Goal: Task Accomplishment & Management: Manage account settings

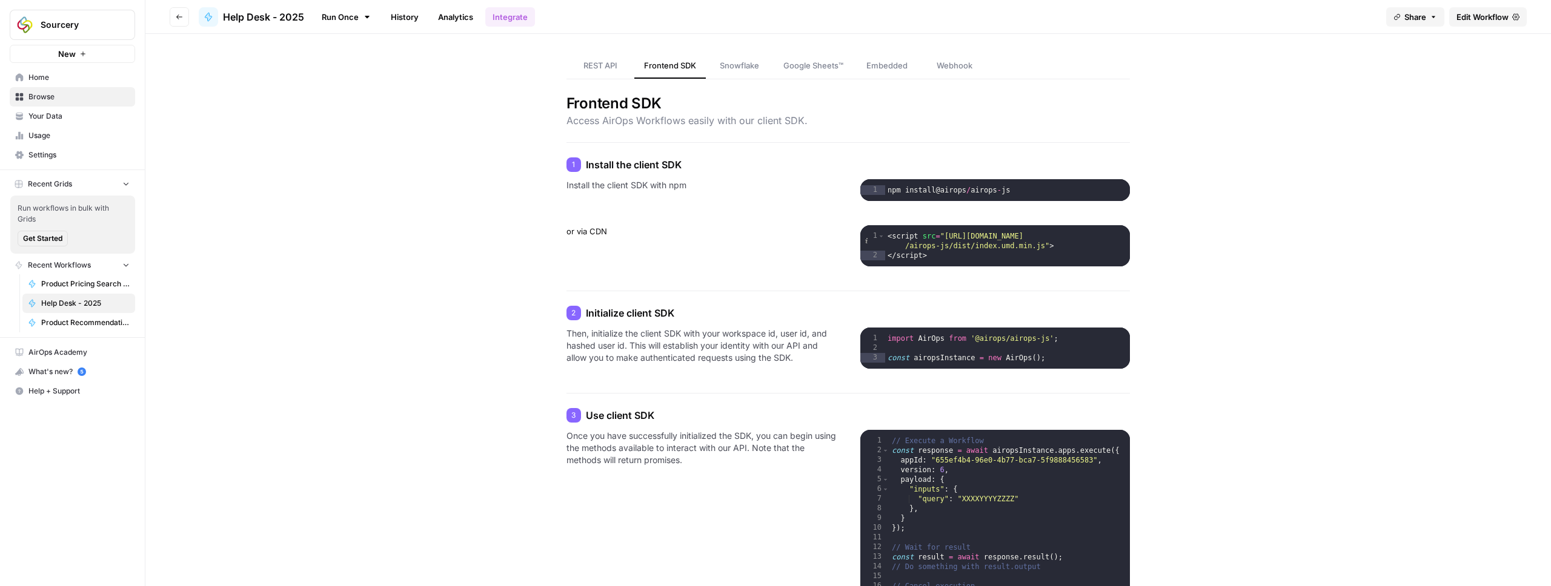
click at [585, 68] on span "REST API" at bounding box center [600, 65] width 34 height 12
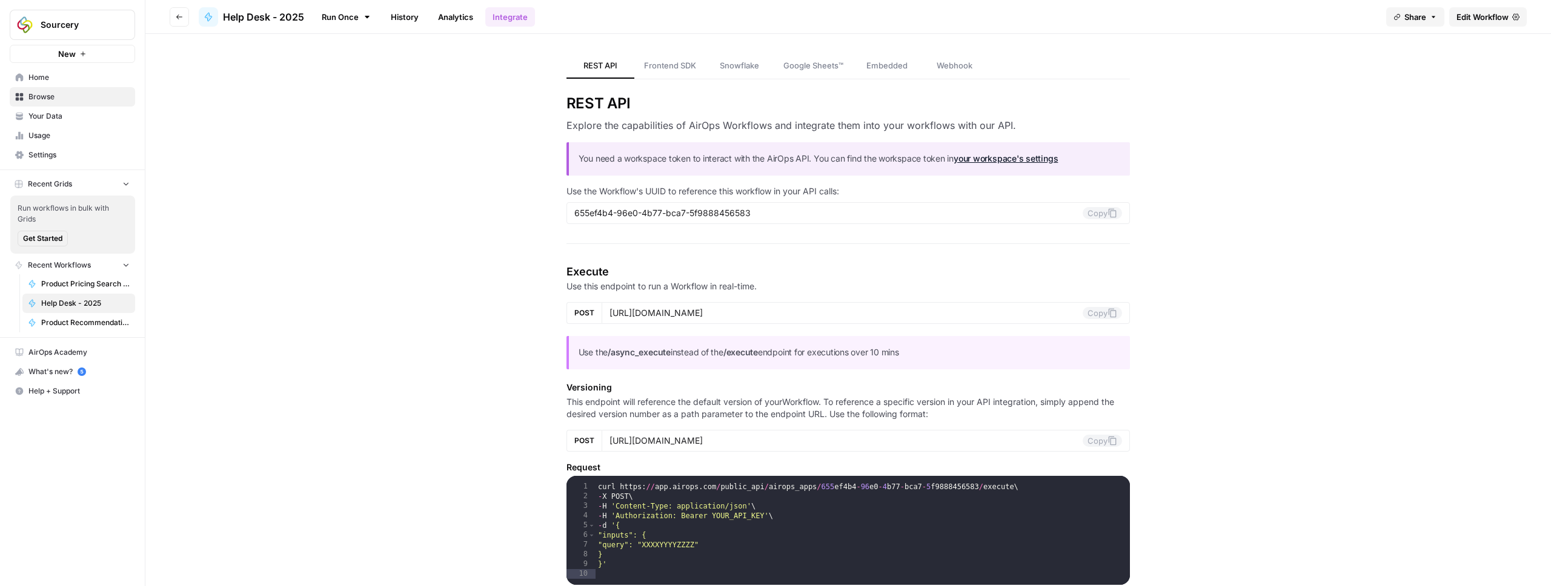
click at [666, 71] on link "Frontend SDK" at bounding box center [669, 65] width 71 height 25
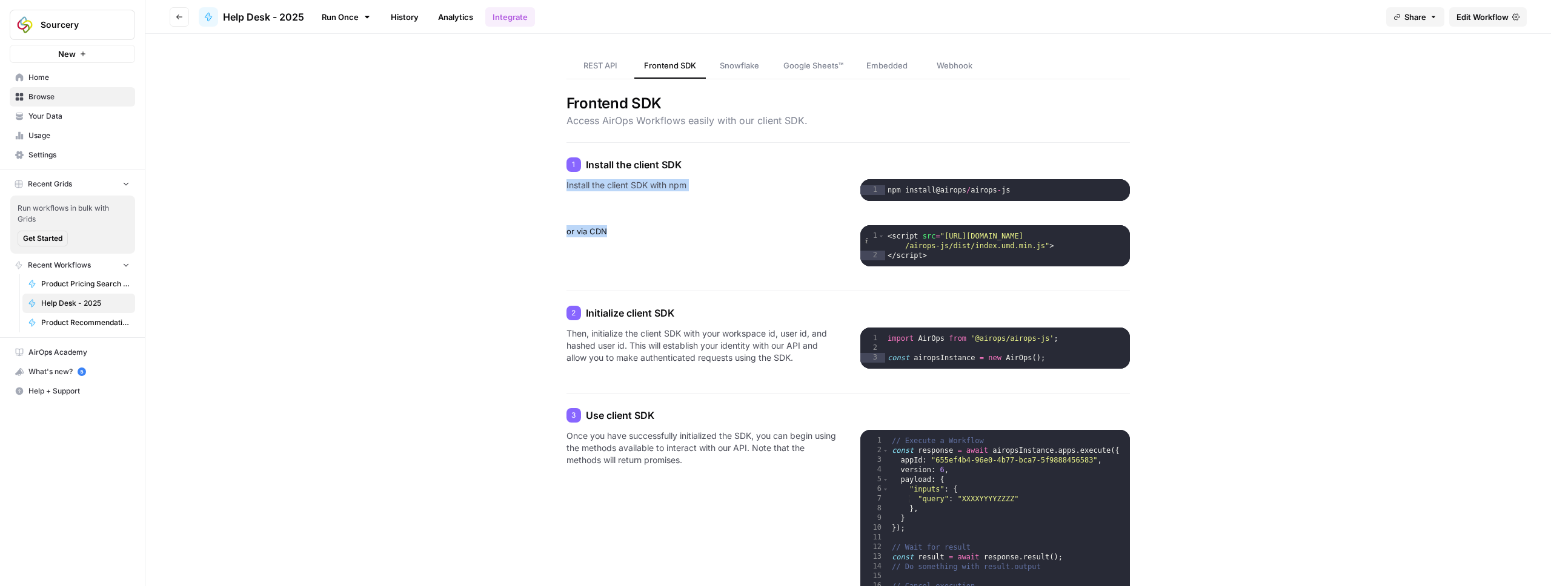
drag, startPoint x: 560, startPoint y: 183, endPoint x: 626, endPoint y: 248, distance: 93.4
click at [626, 248] on p "or via CDN" at bounding box center [701, 245] width 270 height 41
click at [264, 21] on span "Help Desk - 2025" at bounding box center [263, 17] width 81 height 15
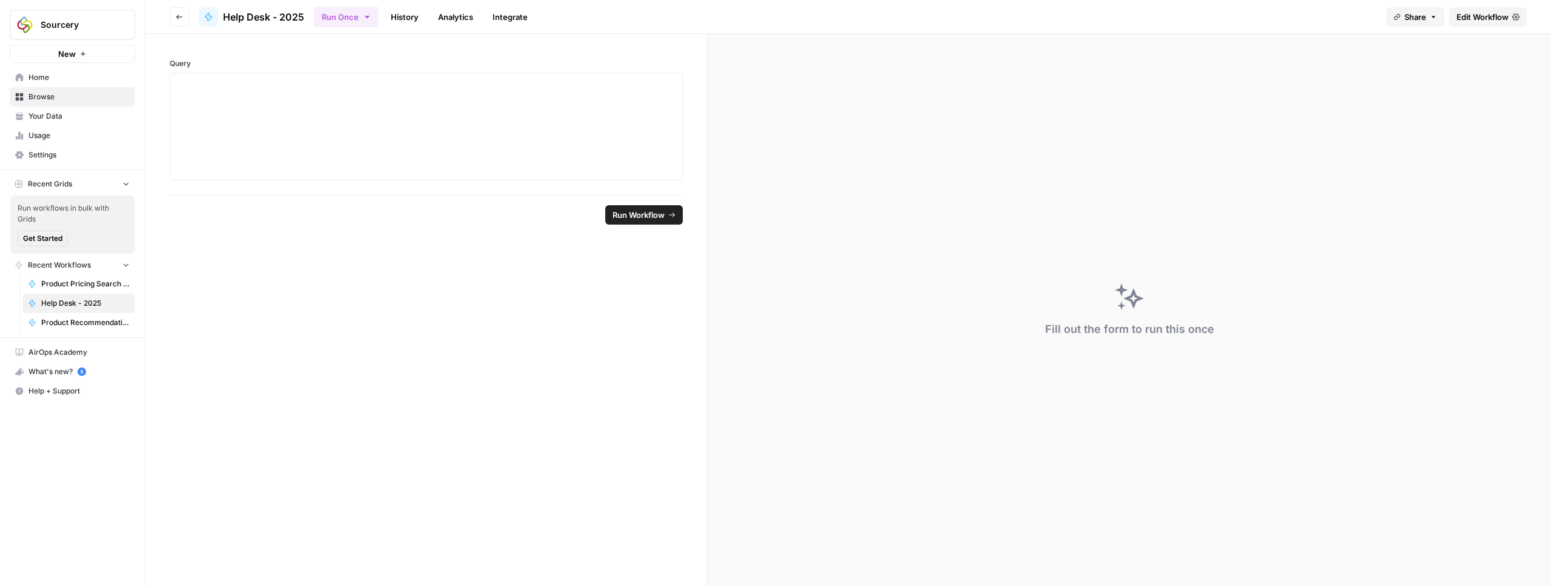
click at [451, 18] on link "Analytics" at bounding box center [456, 16] width 50 height 19
click at [394, 16] on link "History" at bounding box center [404, 16] width 42 height 19
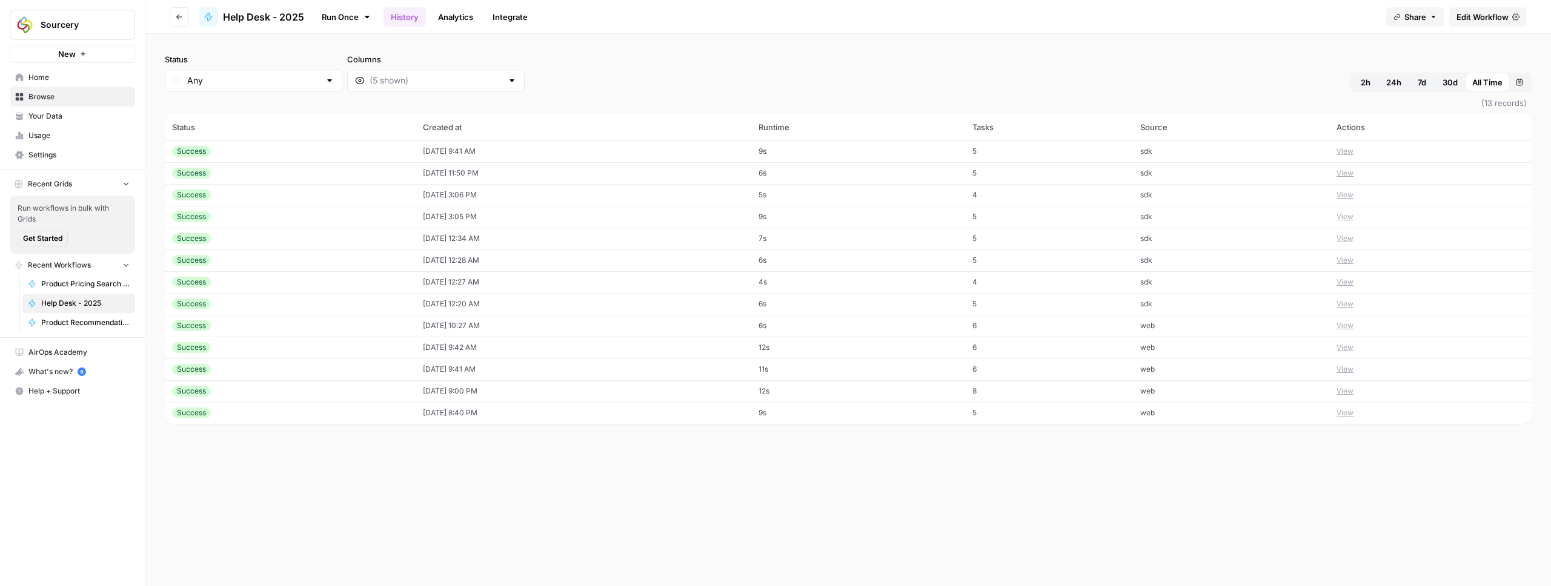
click at [276, 157] on td "Success" at bounding box center [290, 152] width 251 height 22
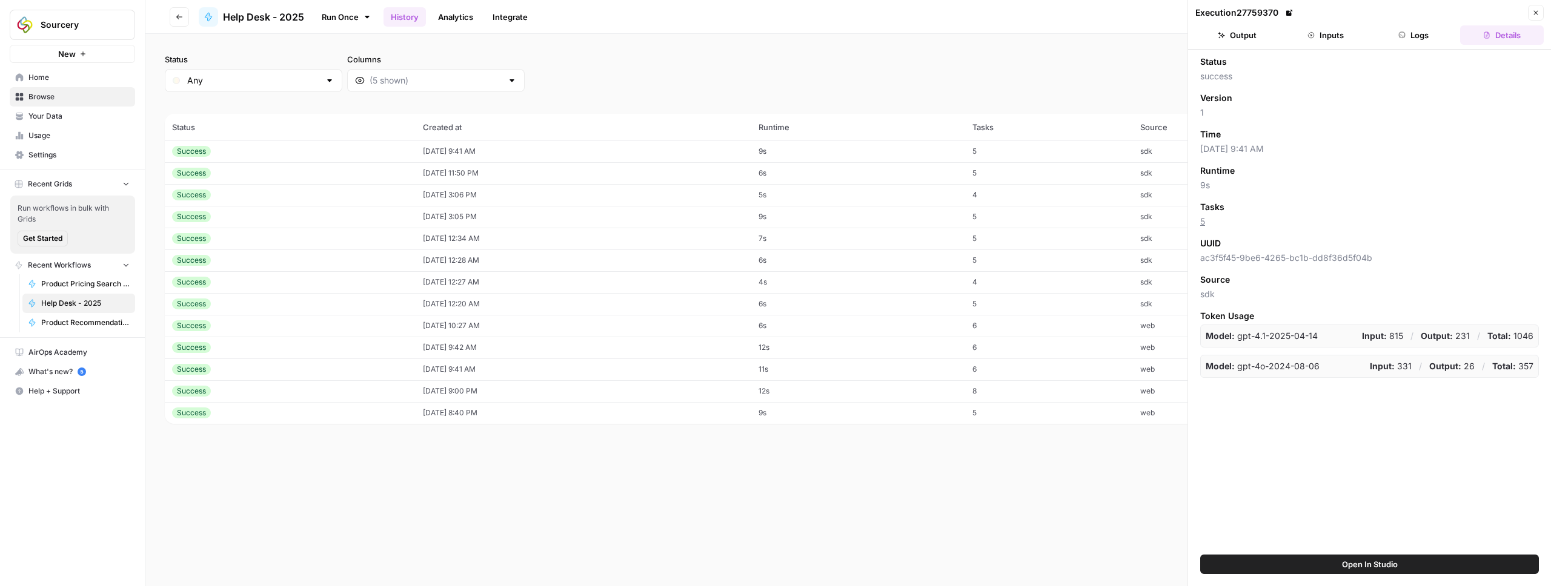
click at [176, 13] on icon "button" at bounding box center [179, 16] width 7 height 7
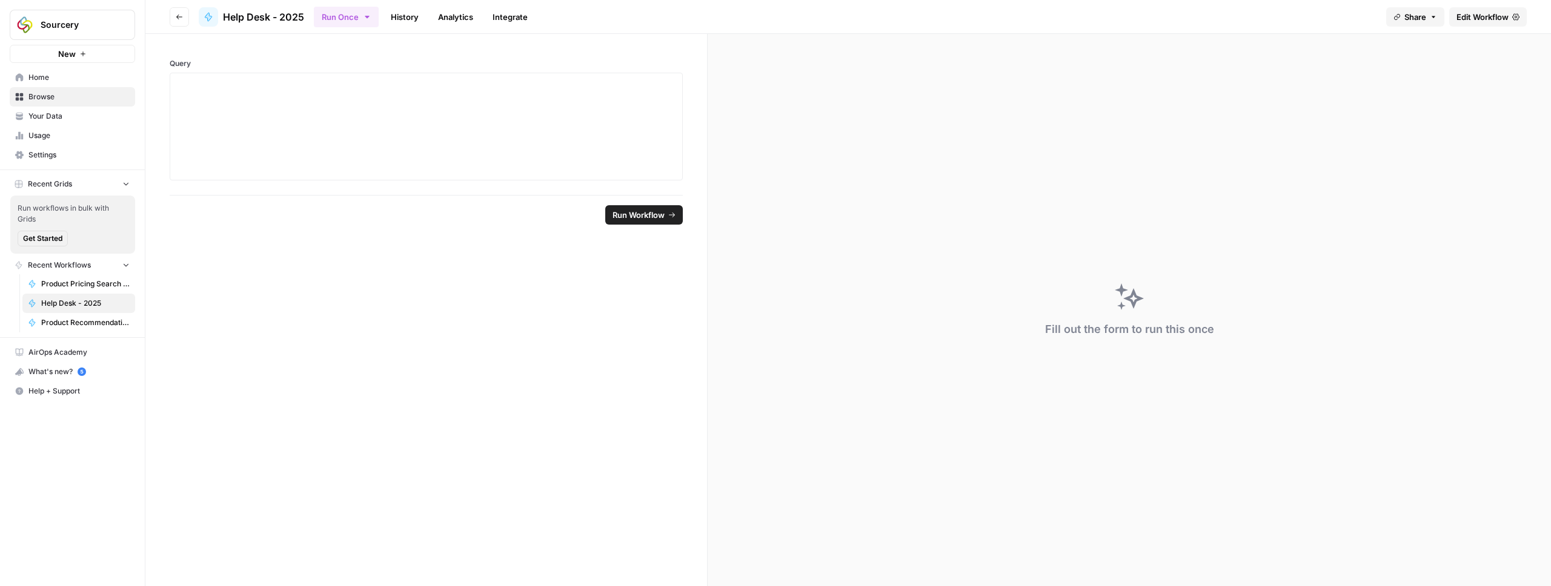
click at [183, 18] on button "Go back" at bounding box center [179, 16] width 19 height 19
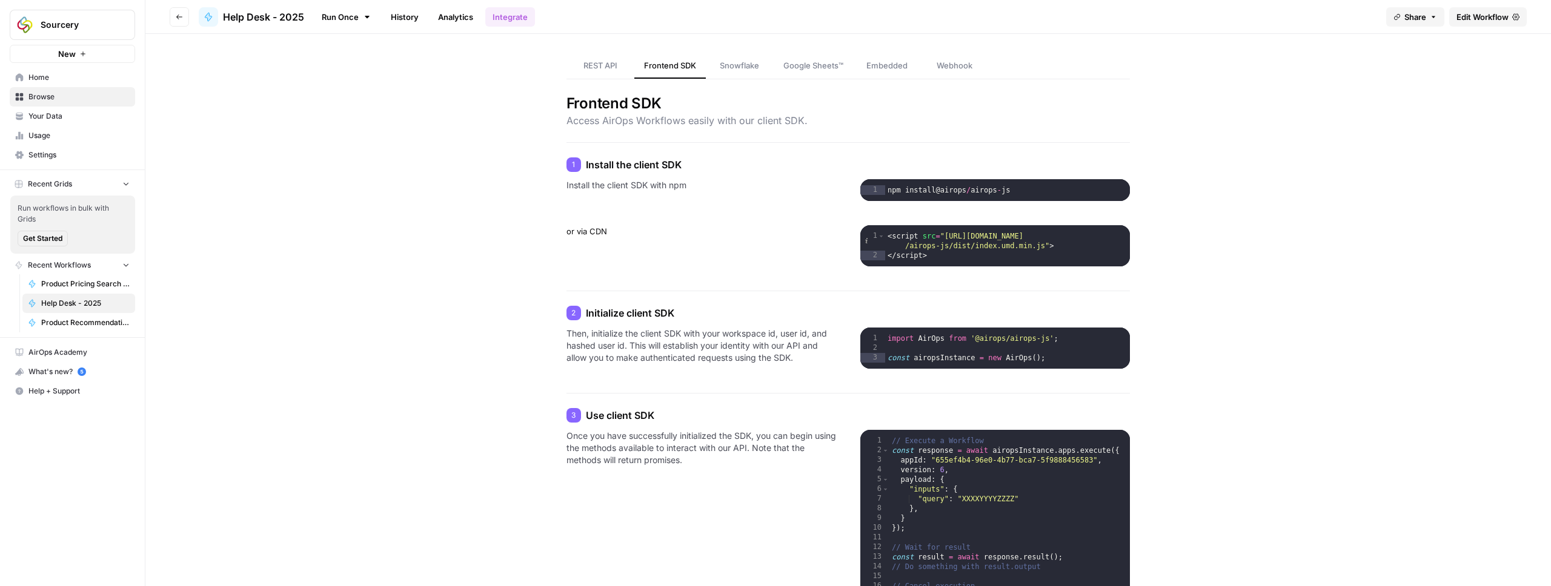
click at [183, 18] on button "Go back" at bounding box center [179, 16] width 19 height 19
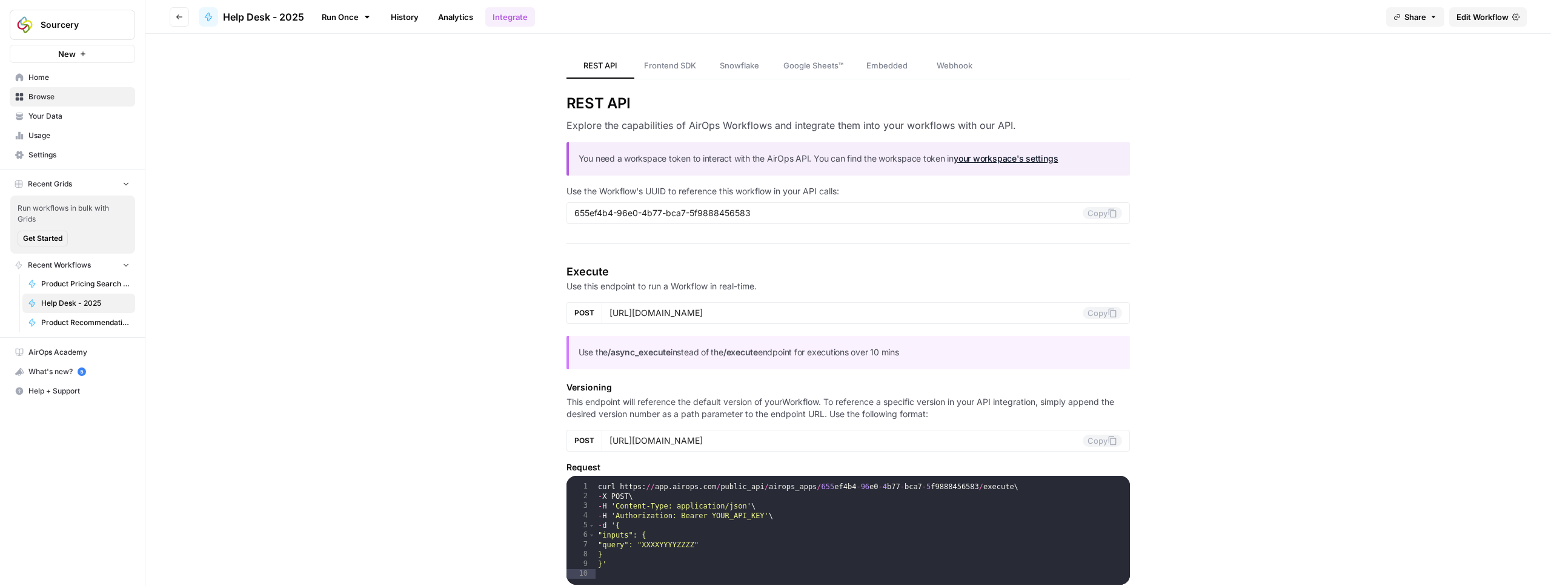
click at [183, 18] on button "Go back" at bounding box center [179, 16] width 19 height 19
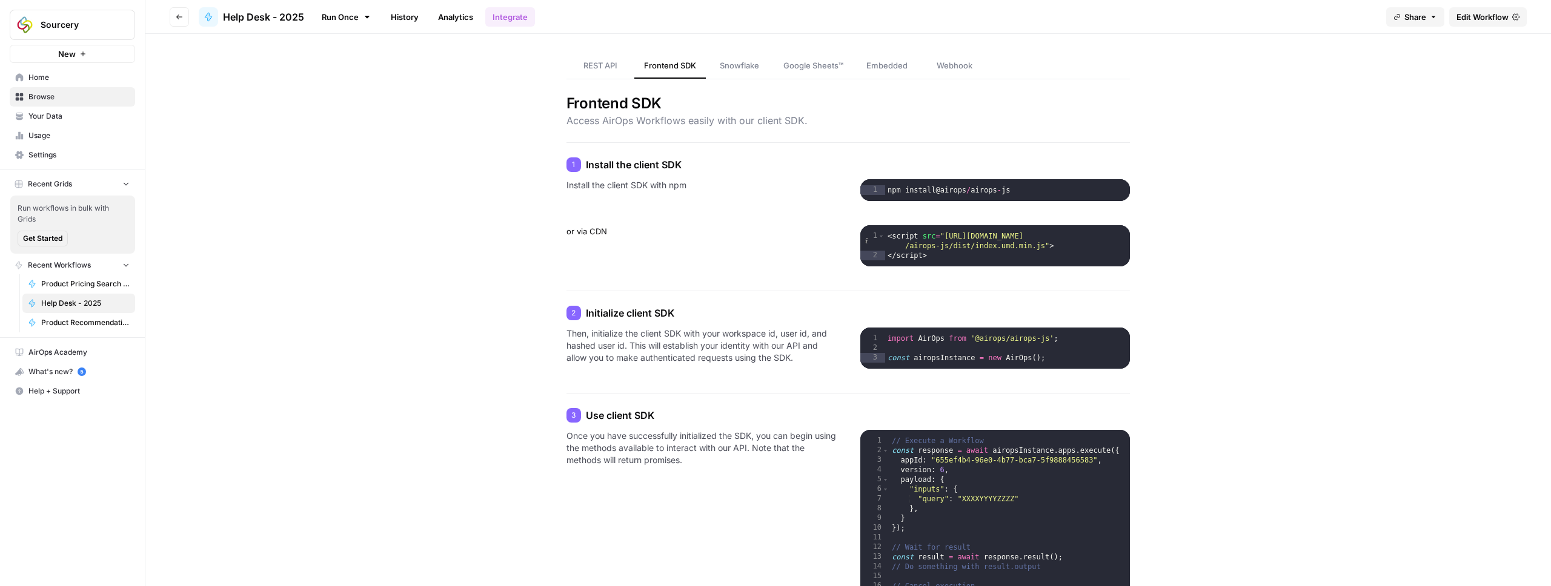
click at [183, 18] on button "Go back" at bounding box center [179, 16] width 19 height 19
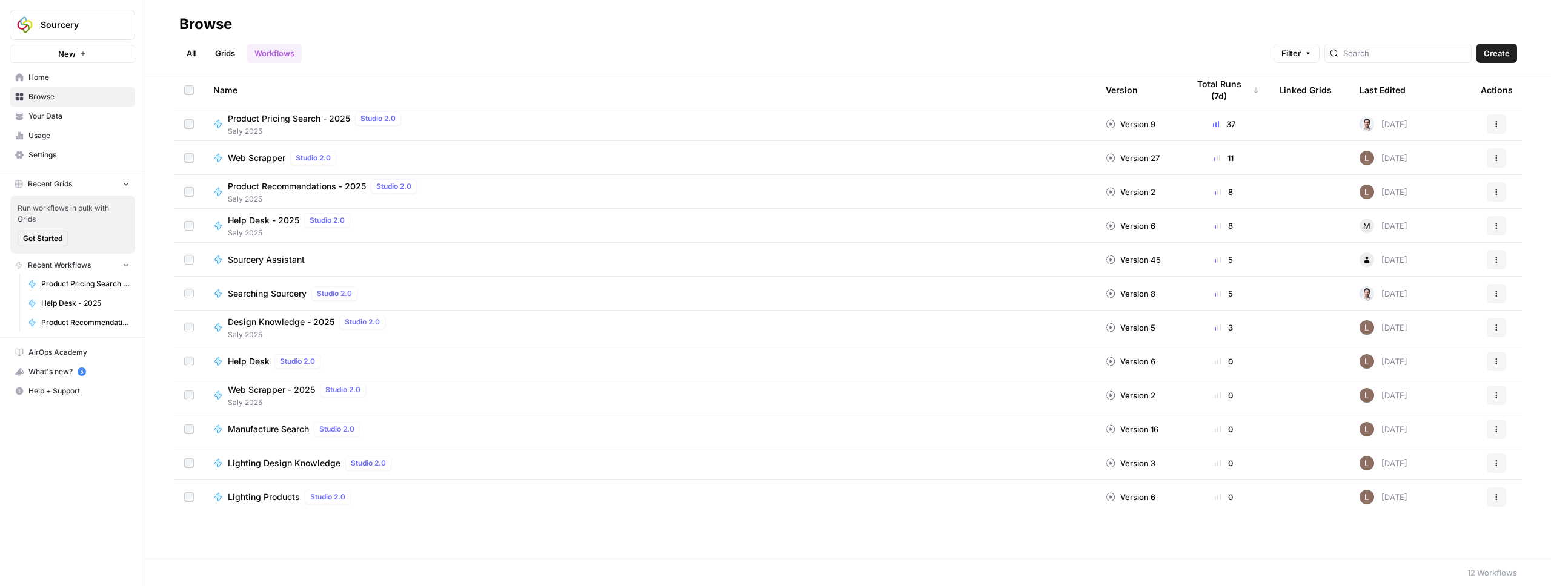
click at [199, 52] on link "All" at bounding box center [191, 53] width 24 height 19
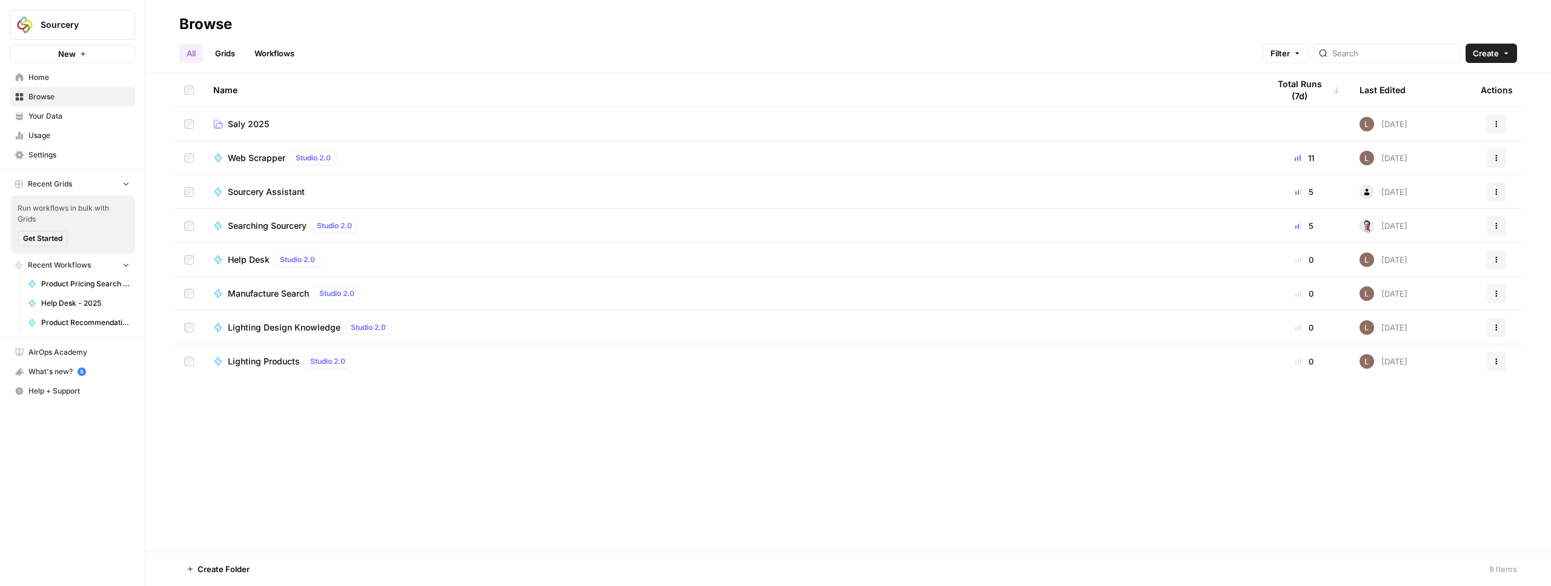
click at [302, 133] on td "Saly 2025" at bounding box center [731, 123] width 1055 height 33
click at [250, 122] on span "Saly 2025" at bounding box center [248, 124] width 41 height 12
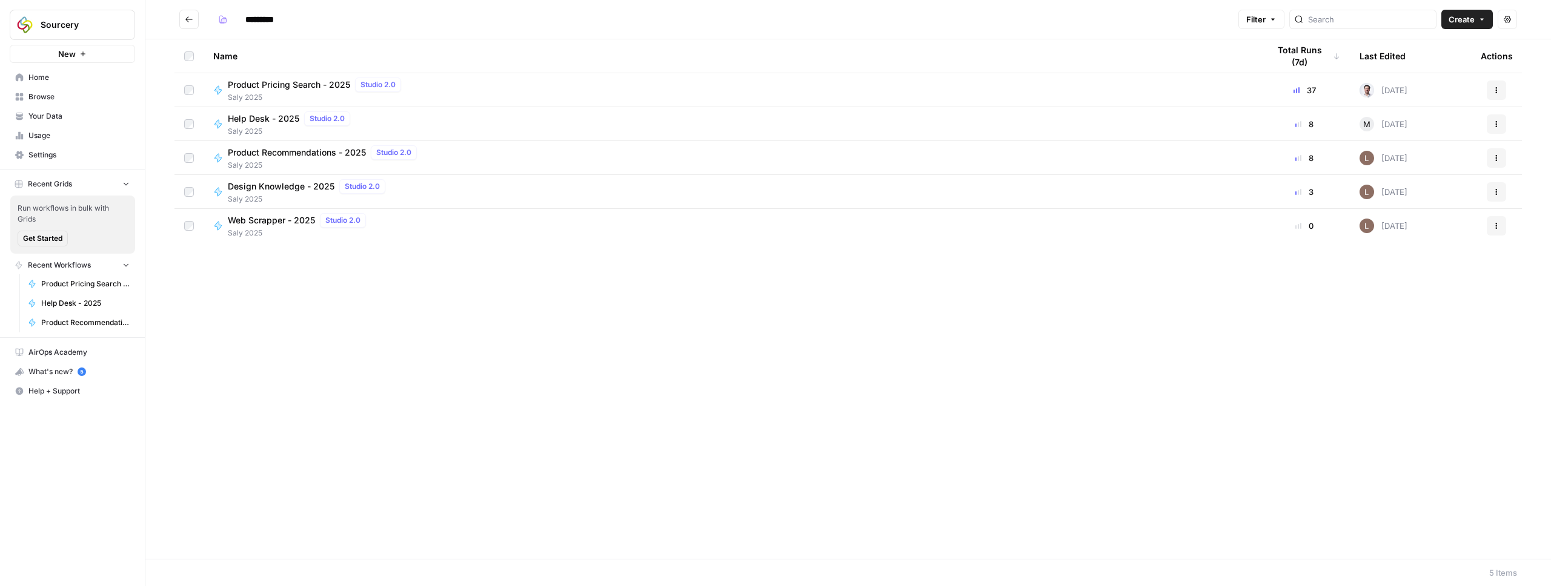
click at [268, 121] on span "Help Desk - 2025" at bounding box center [263, 119] width 71 height 12
click at [275, 184] on span "Design Knowledge - 2025" at bounding box center [281, 187] width 107 height 12
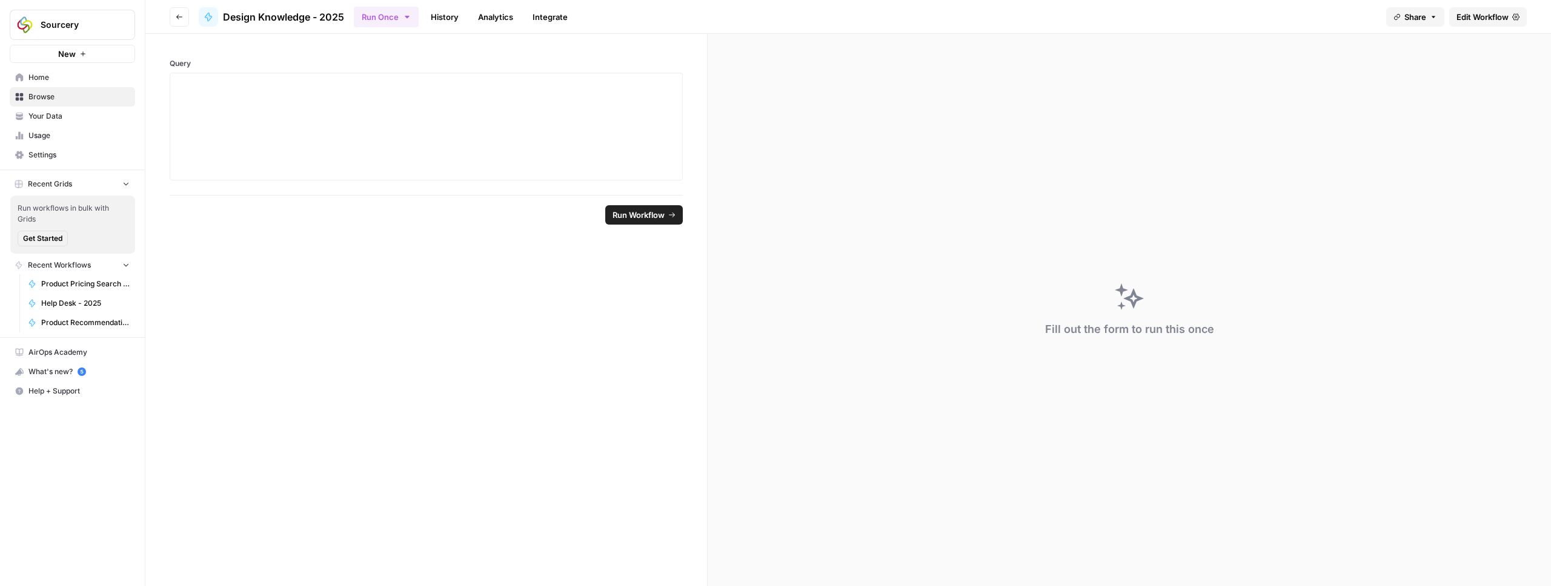
click at [1483, 7] on div "Share Edit Workflow" at bounding box center [1456, 16] width 141 height 19
click at [1485, 15] on span "Edit Workflow" at bounding box center [1482, 17] width 52 height 12
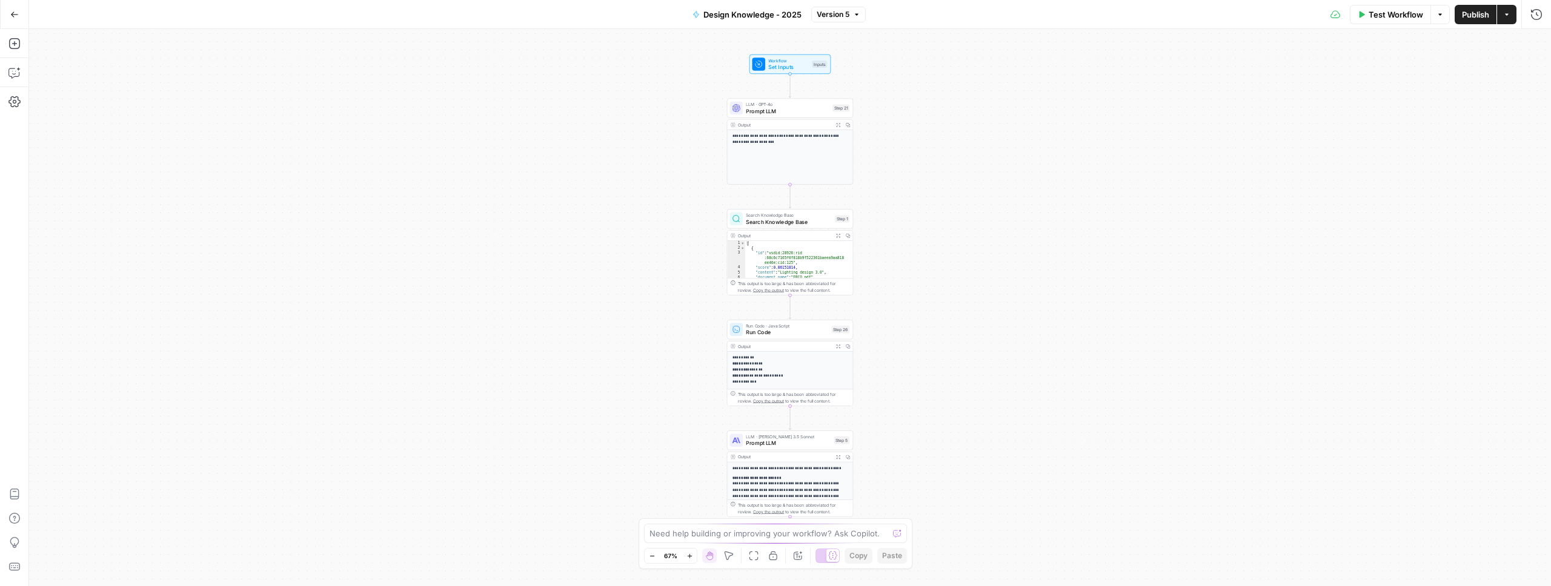
click at [13, 13] on icon "button" at bounding box center [14, 14] width 8 height 8
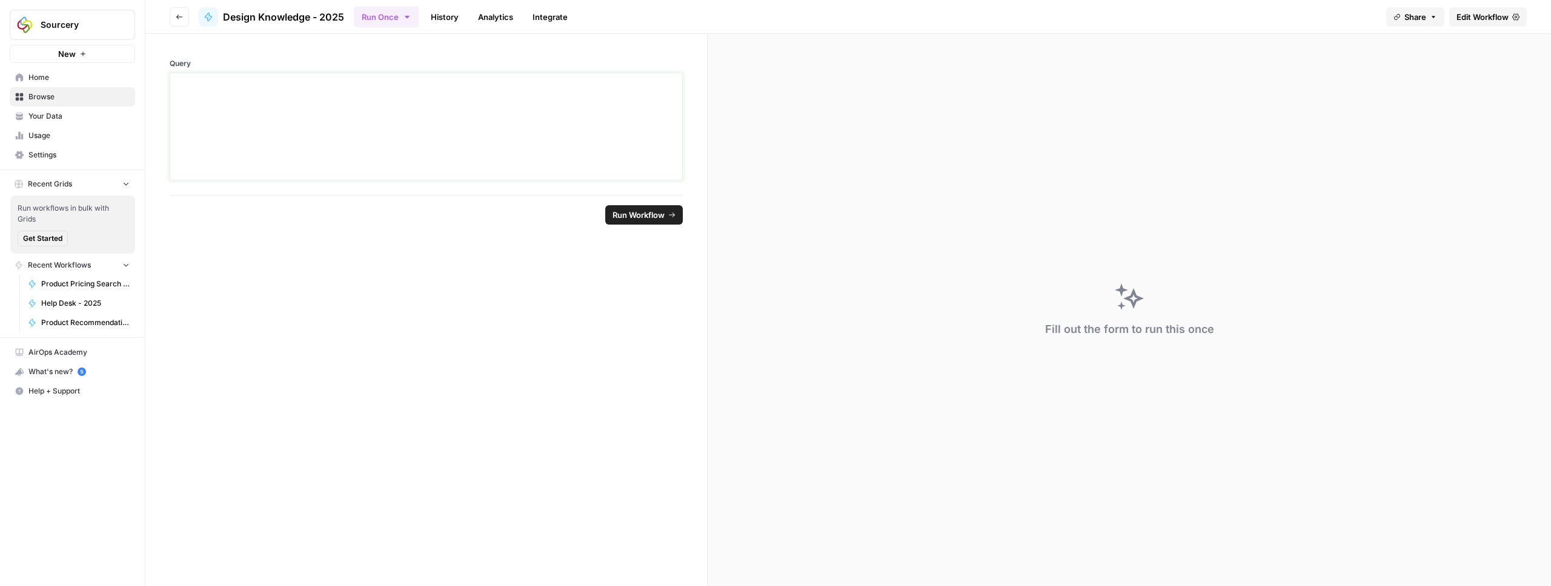
click at [334, 115] on div at bounding box center [425, 126] width 497 height 97
click at [554, 16] on link "Integrate" at bounding box center [550, 16] width 50 height 19
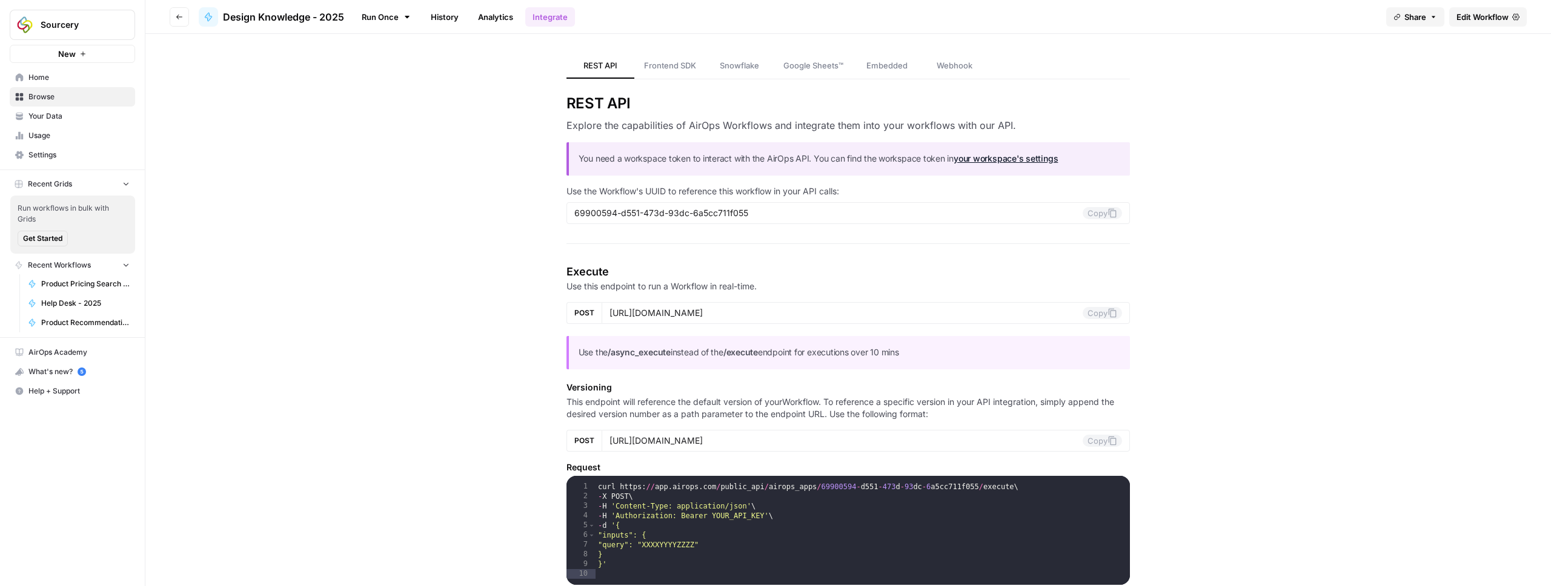
click at [429, 12] on link "History" at bounding box center [444, 16] width 42 height 19
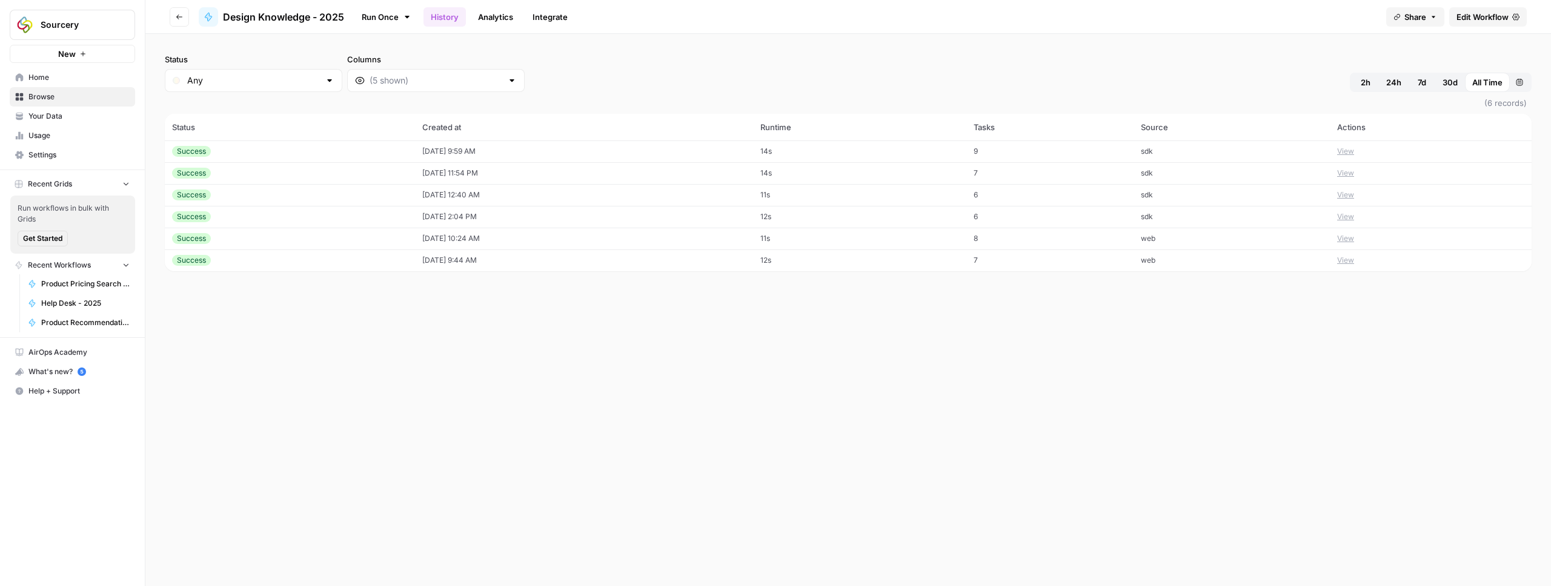
click at [442, 147] on td "[DATE] 9:59 AM" at bounding box center [584, 152] width 338 height 22
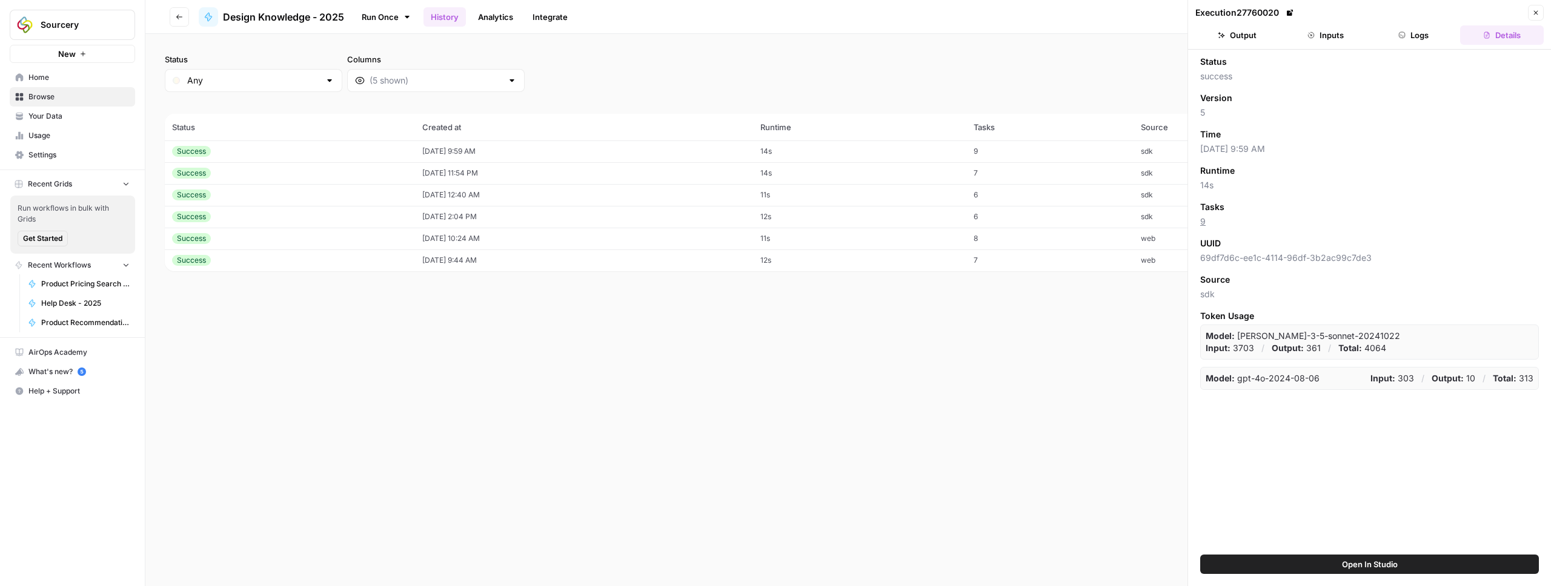
click at [591, 122] on th "Created at" at bounding box center [584, 127] width 338 height 27
click at [1032, 48] on div "Status Any Columns 2h 24h 7d 30d All Time Custom range (6 records) Status Creat…" at bounding box center [847, 310] width 1405 height 552
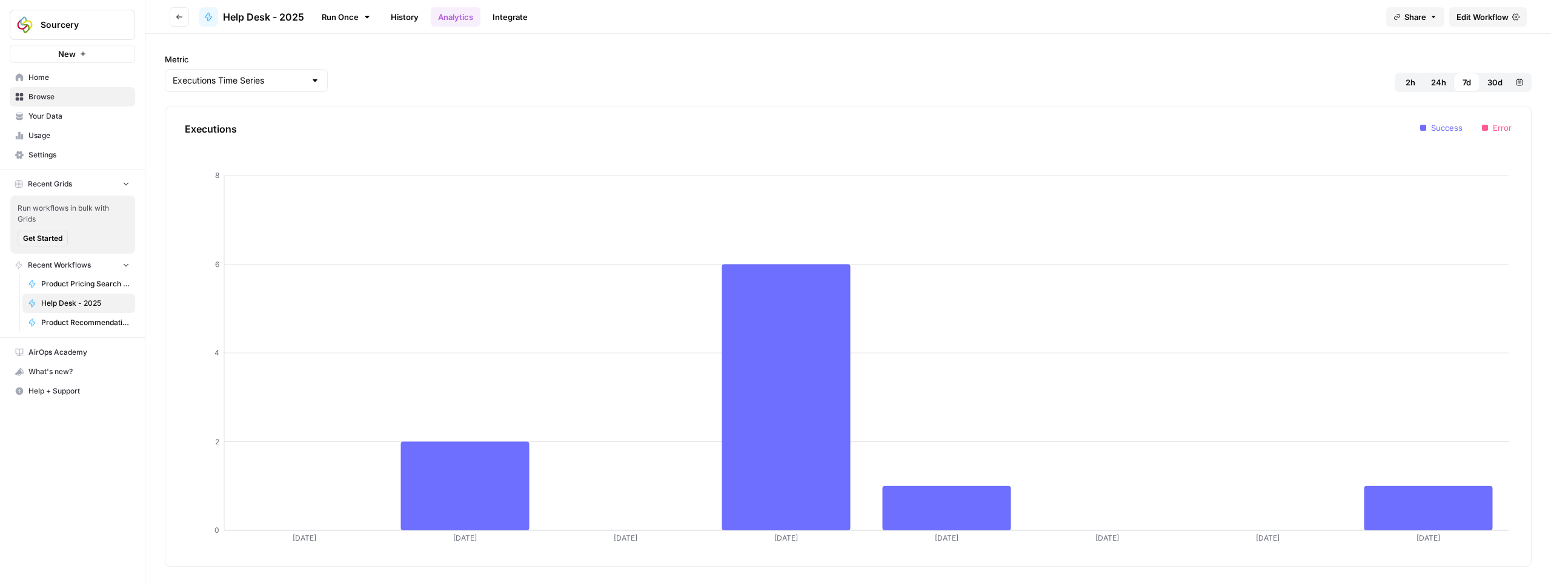
click at [271, 16] on span "Help Desk - 2025" at bounding box center [263, 17] width 81 height 15
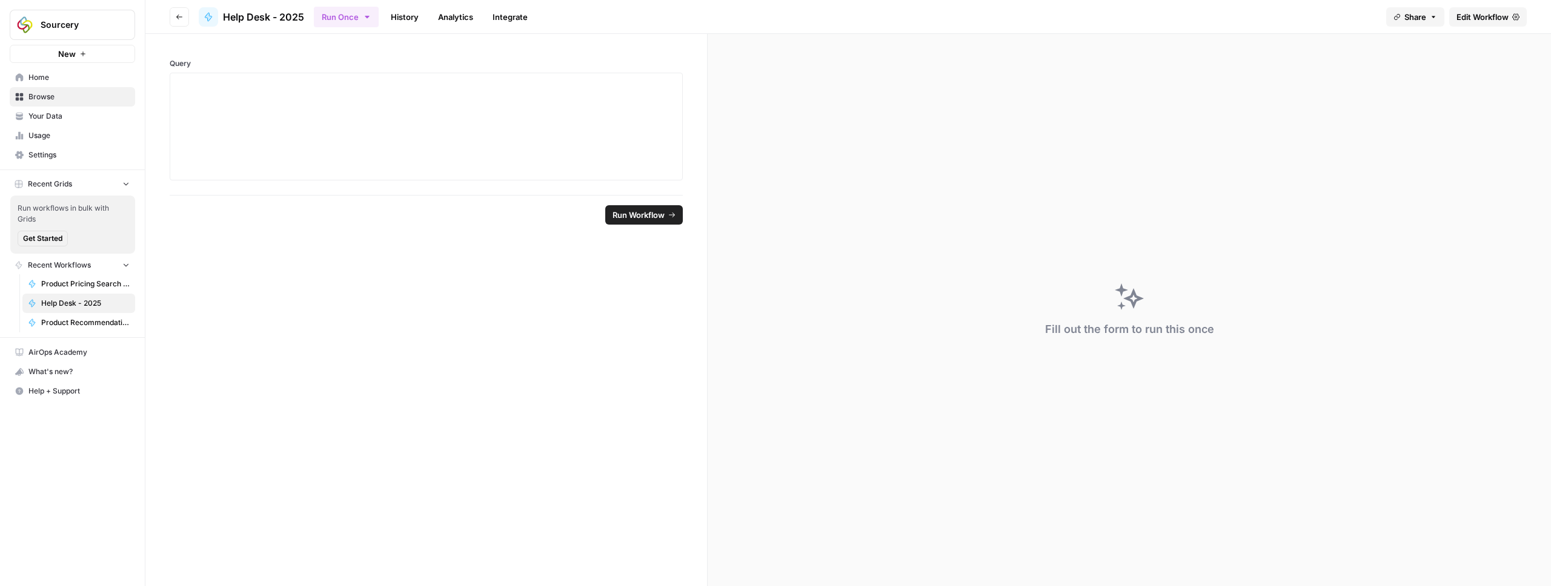
click at [181, 17] on icon "button" at bounding box center [179, 16] width 7 height 7
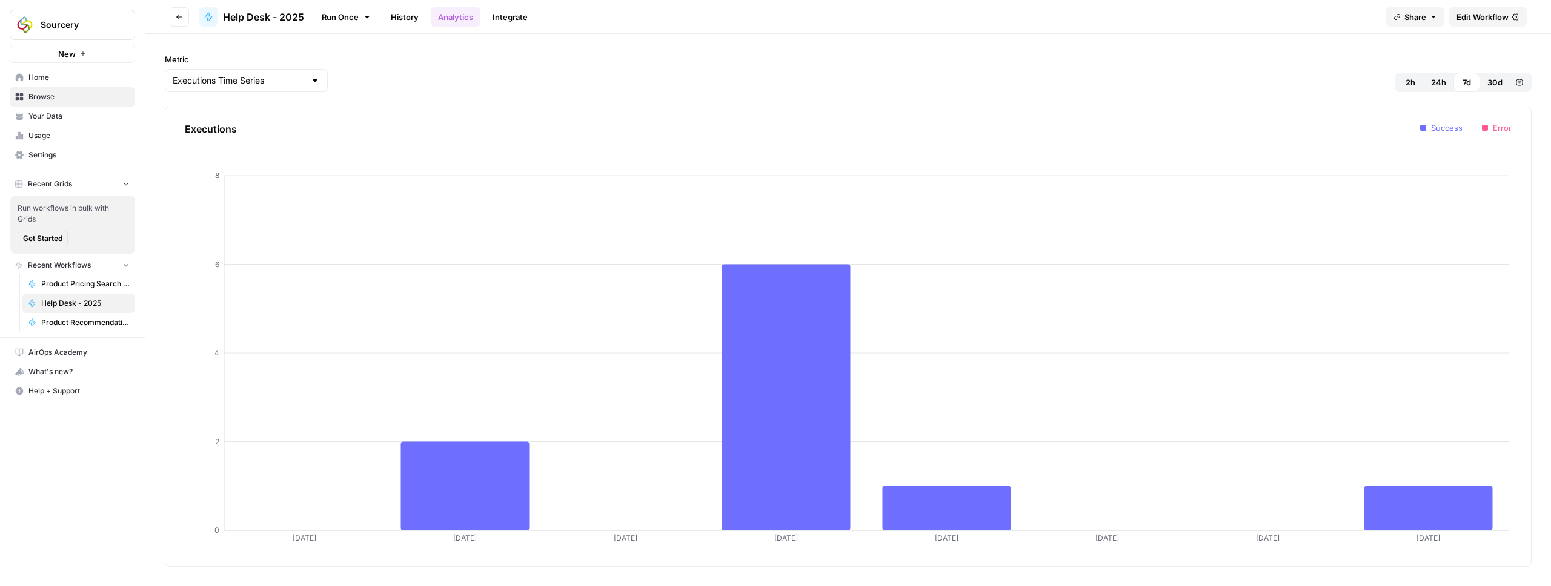
click at [181, 17] on icon "button" at bounding box center [179, 16] width 7 height 7
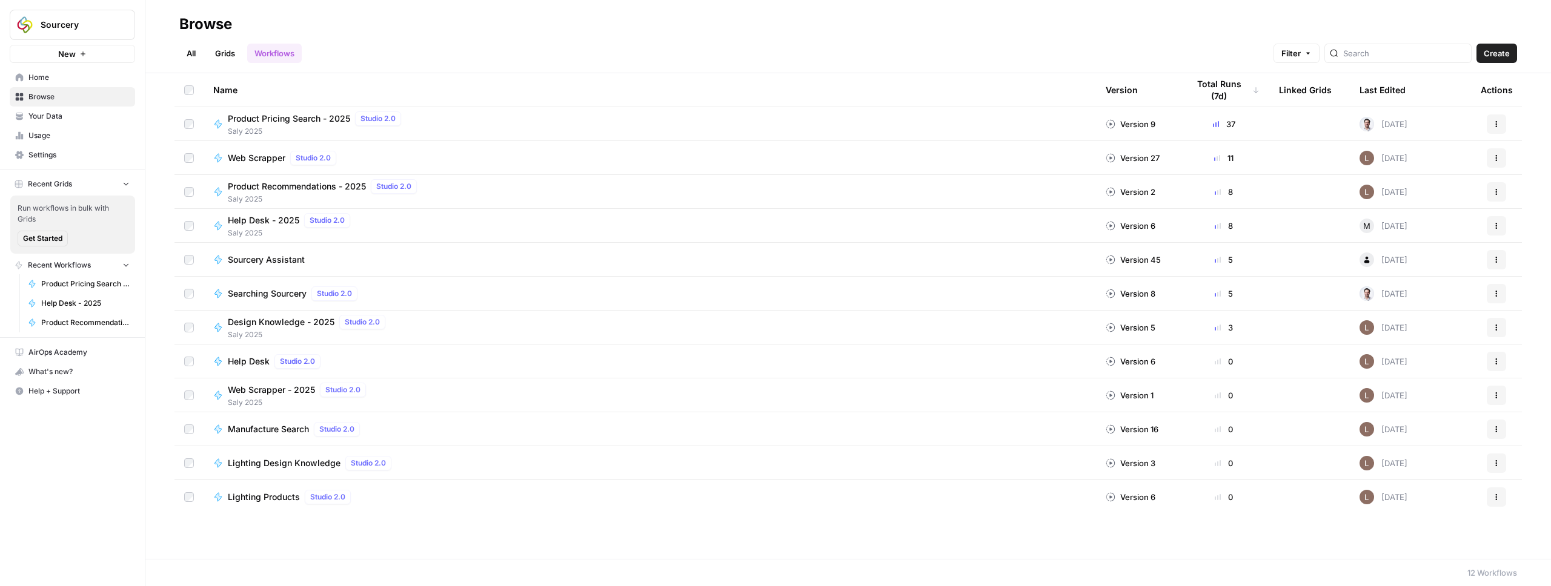
click at [200, 57] on link "All" at bounding box center [191, 53] width 24 height 19
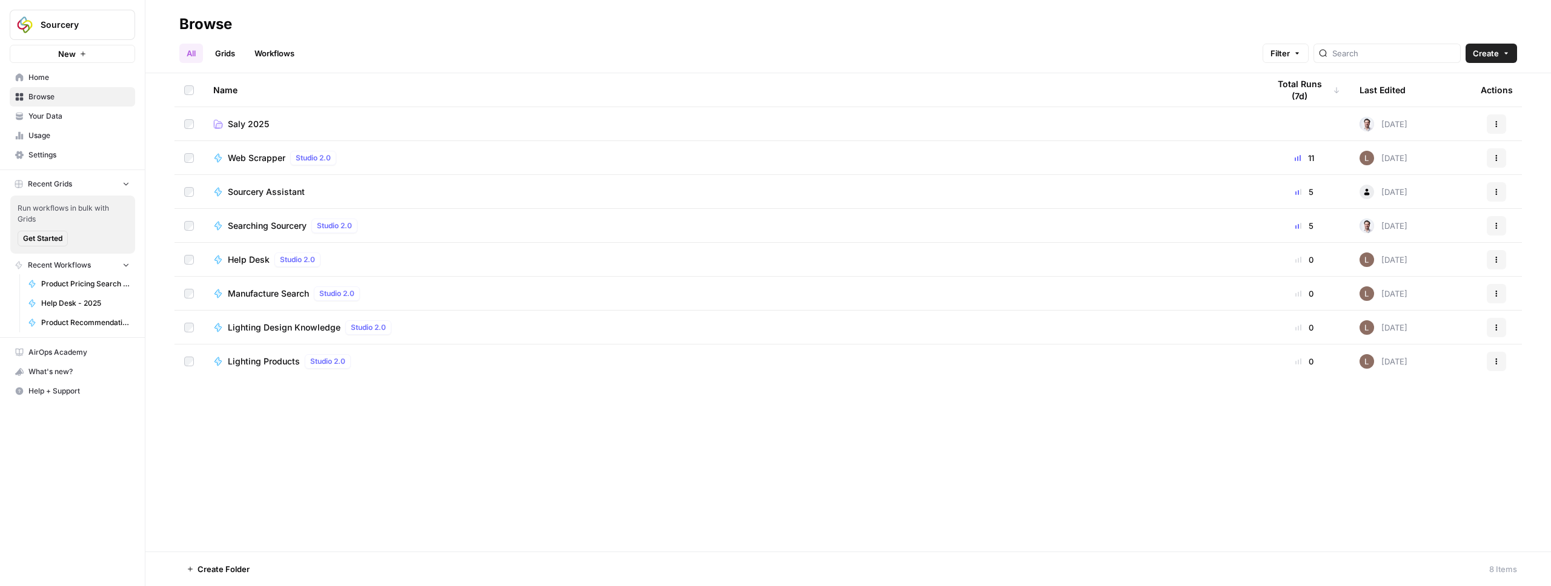
click at [239, 116] on td "Saly 2025" at bounding box center [731, 123] width 1055 height 33
click at [247, 122] on span "Saly 2025" at bounding box center [248, 124] width 41 height 12
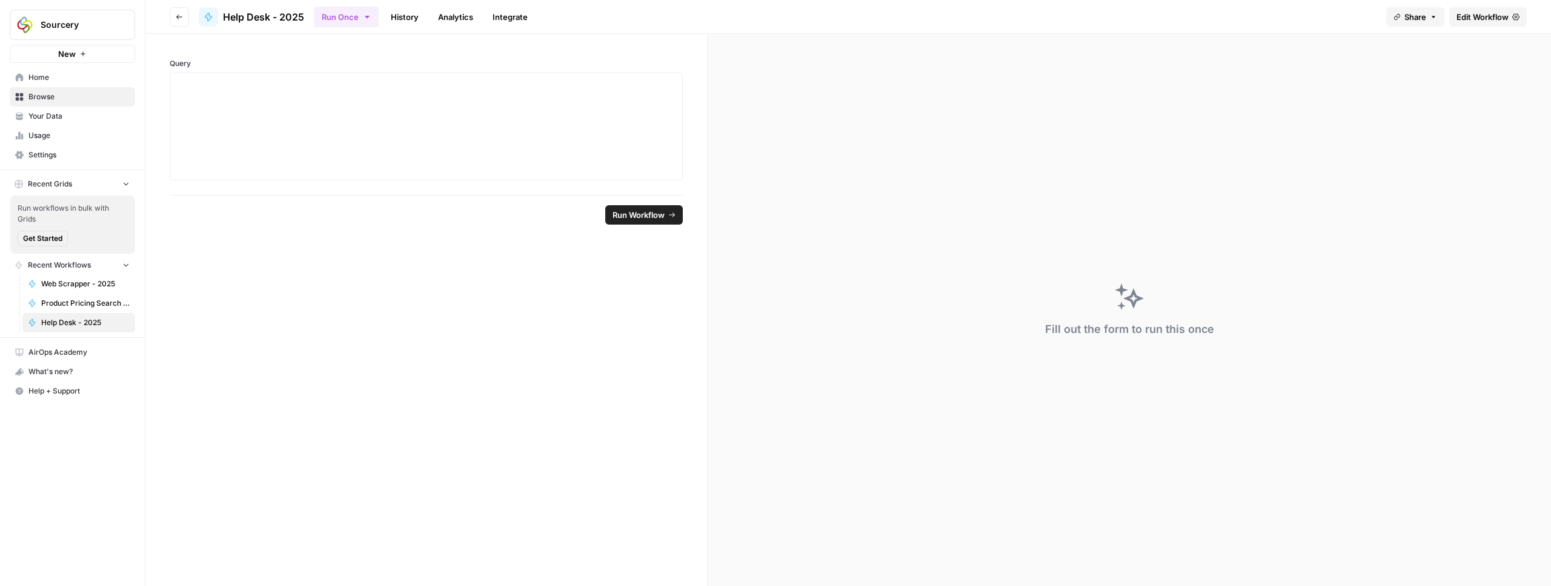
click at [1497, 16] on span "Edit Workflow" at bounding box center [1482, 17] width 52 height 12
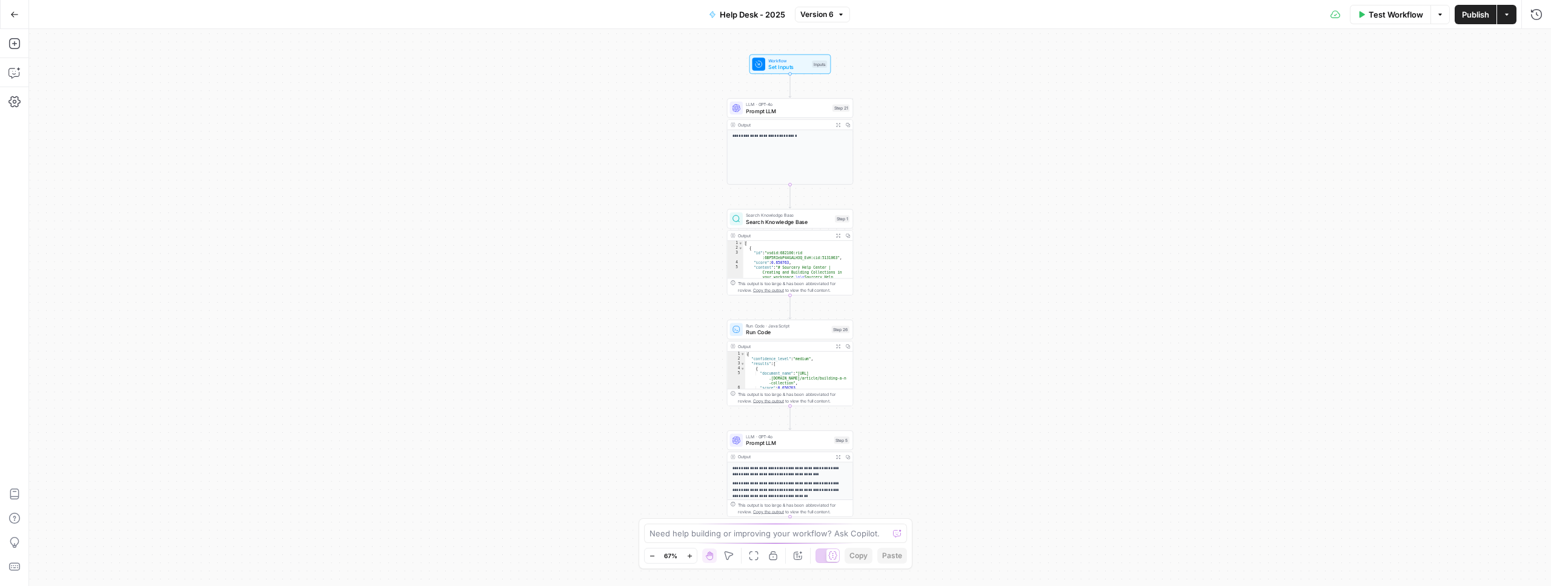
click at [15, 12] on icon "button" at bounding box center [14, 14] width 8 height 8
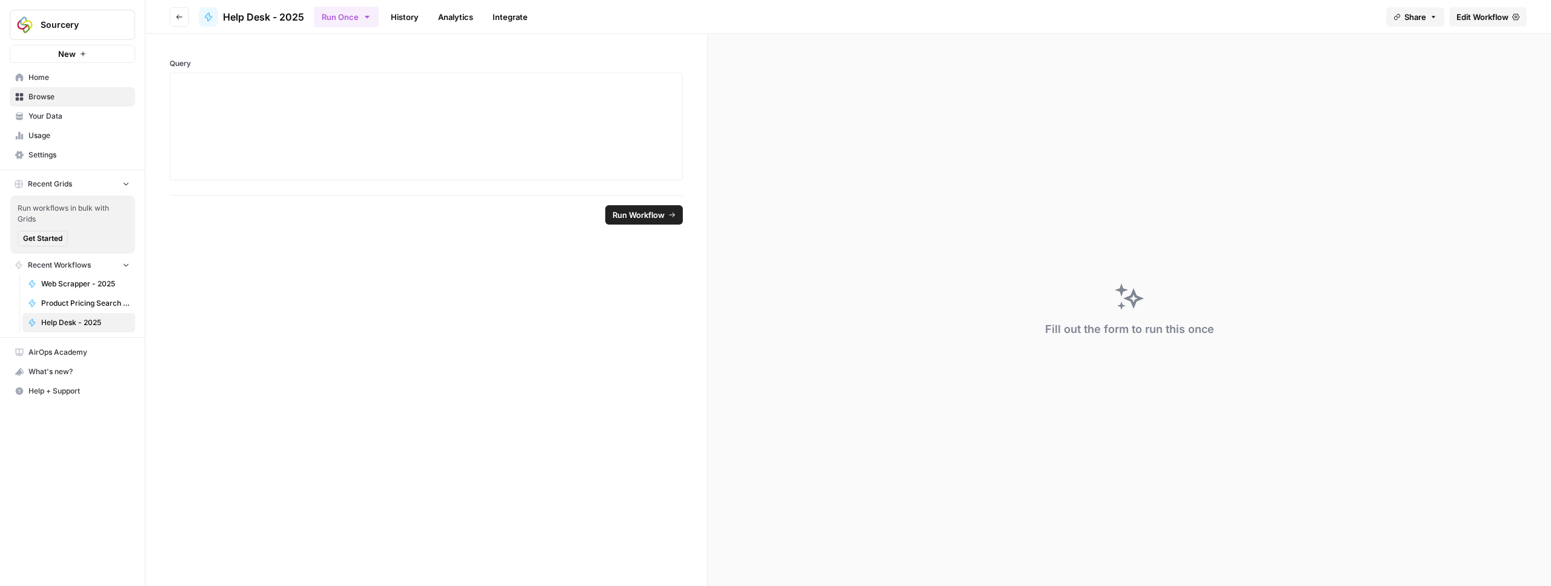
click at [410, 24] on link "History" at bounding box center [404, 16] width 42 height 19
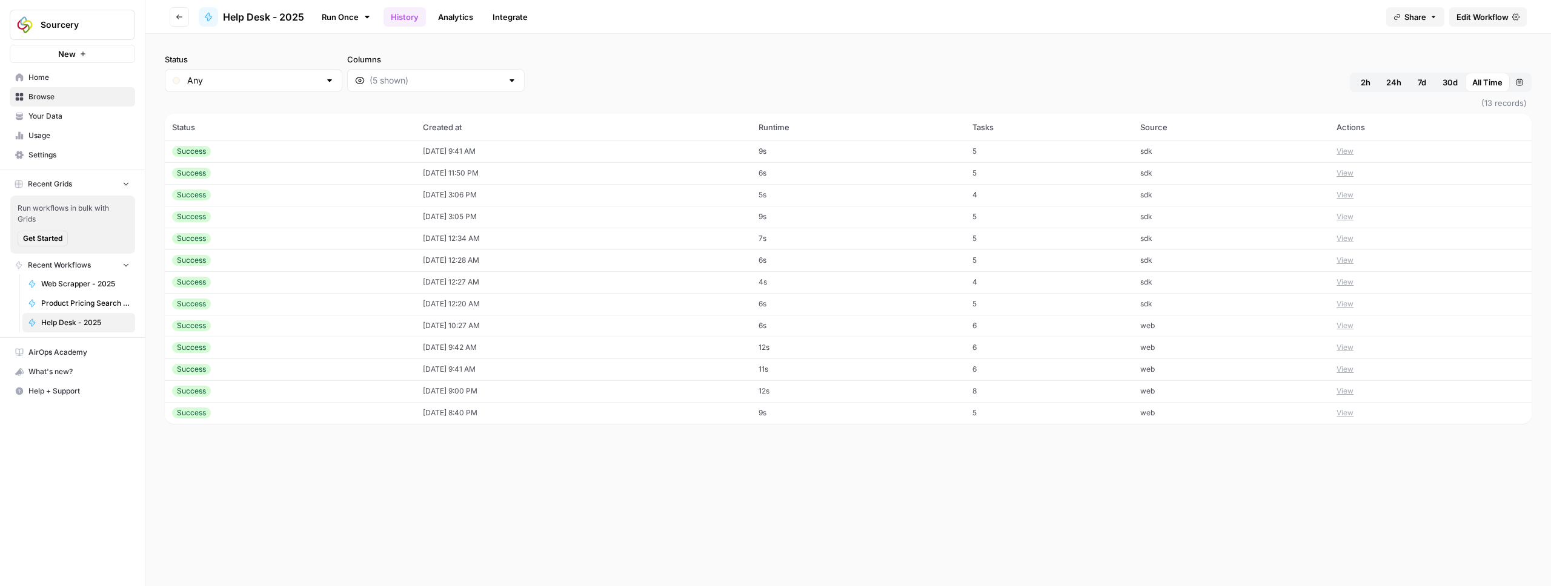
click at [300, 151] on div "Success" at bounding box center [290, 151] width 236 height 11
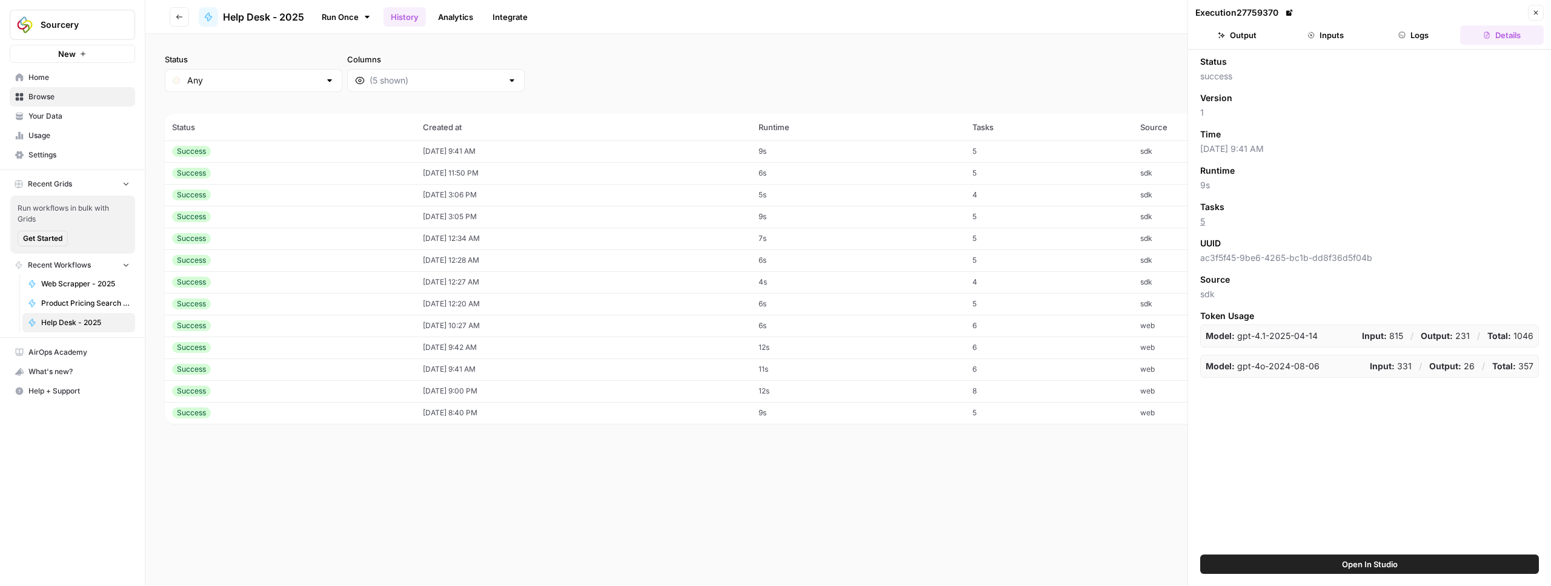
click at [503, 16] on link "Integrate" at bounding box center [510, 16] width 50 height 19
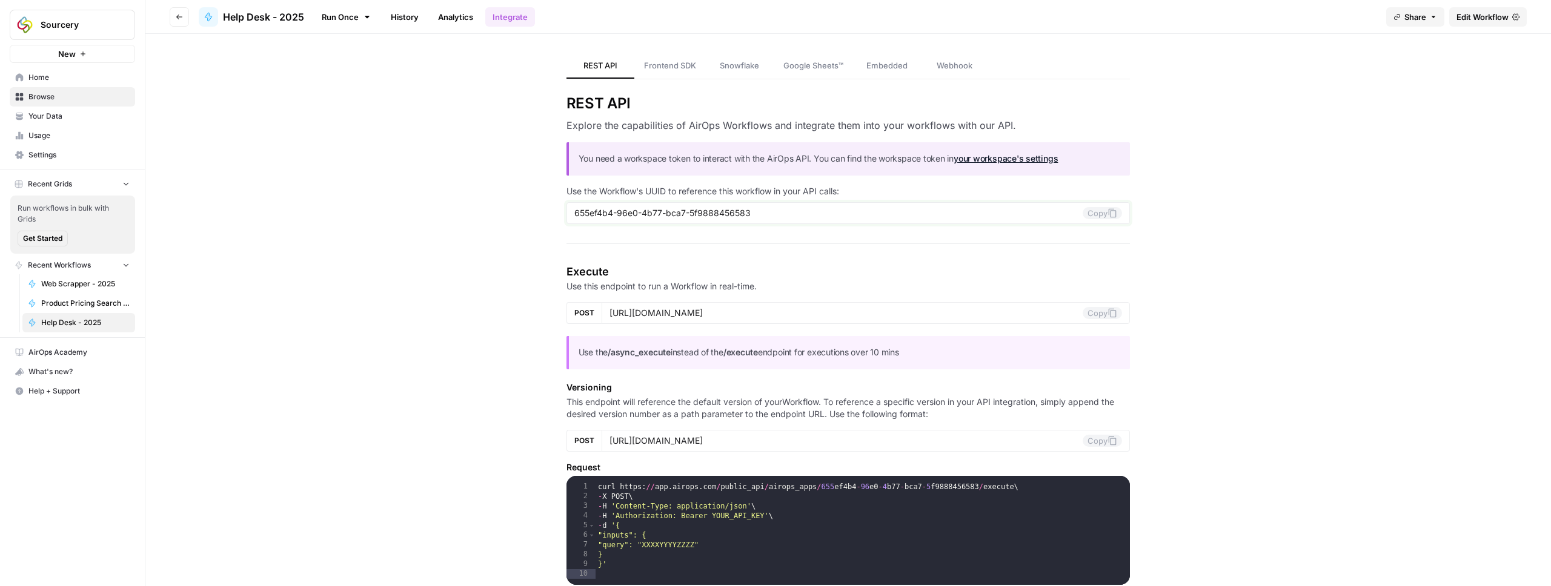
click at [591, 214] on input "655ef4b4-96e0-4b77-bca7-5f9888456583" at bounding box center [828, 213] width 509 height 11
drag, startPoint x: 591, startPoint y: 214, endPoint x: 698, endPoint y: 214, distance: 107.2
click at [698, 214] on input "655ef4b4-96e0-4b77-bca7-5f9888456583" at bounding box center [828, 213] width 509 height 11
click at [405, 13] on link "History" at bounding box center [404, 16] width 42 height 19
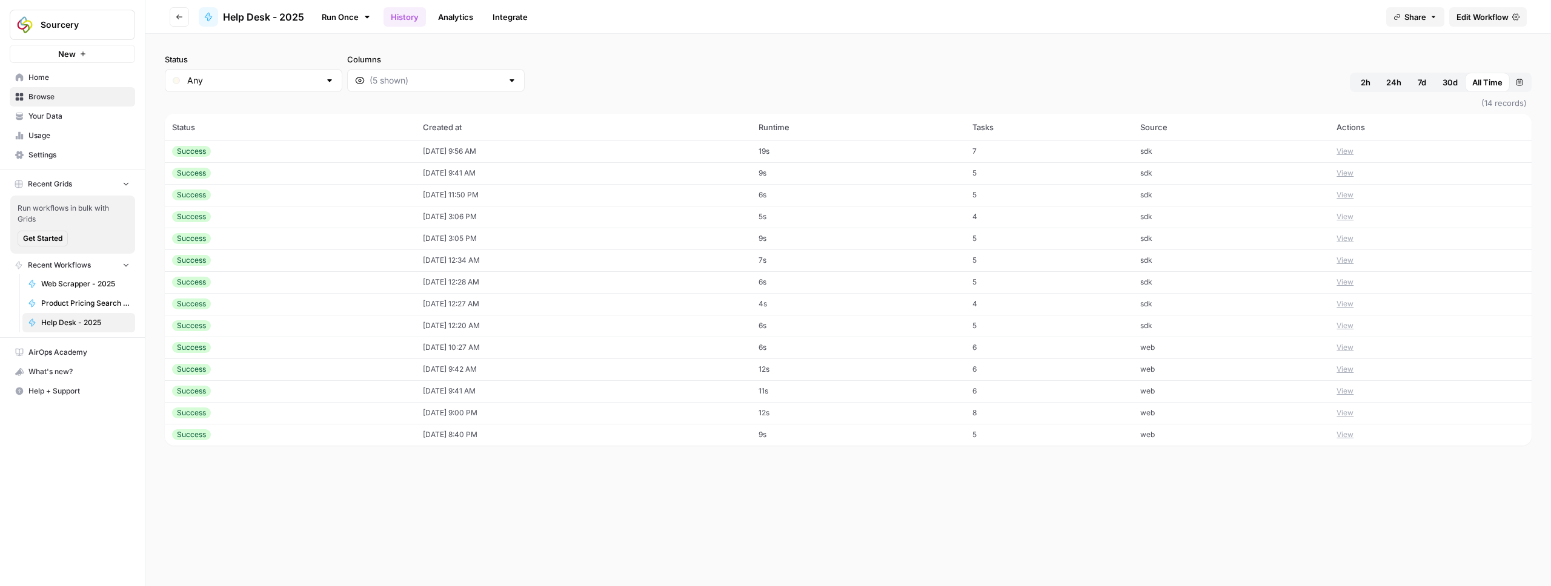
click at [451, 148] on td "08/19/25 at 9:56 AM" at bounding box center [584, 152] width 336 height 22
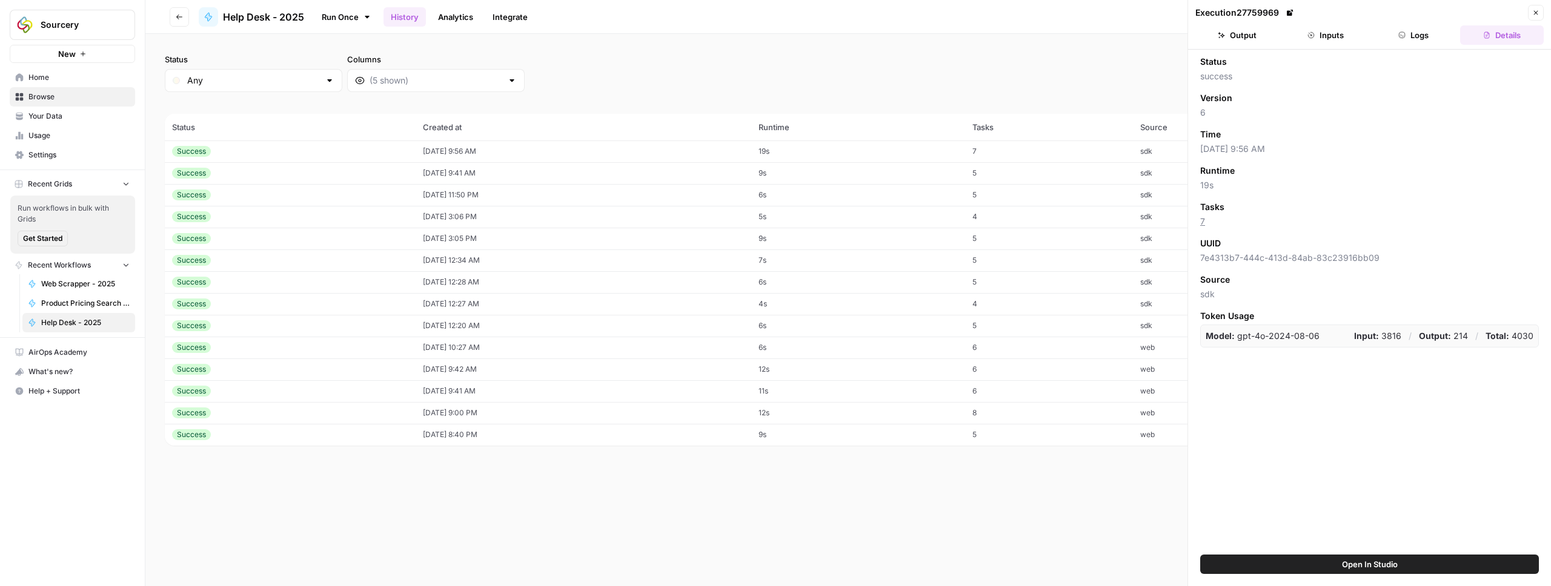
click at [518, 176] on td "[DATE] 9:41 AM" at bounding box center [584, 173] width 336 height 22
click at [540, 148] on td "08/19/25 at 9:56 AM" at bounding box center [584, 152] width 336 height 22
click at [640, 170] on td "[DATE] 9:41 AM" at bounding box center [584, 173] width 336 height 22
click at [638, 145] on td "08/19/25 at 9:56 AM" at bounding box center [584, 152] width 336 height 22
click at [629, 167] on td "[DATE] 9:41 AM" at bounding box center [584, 173] width 336 height 22
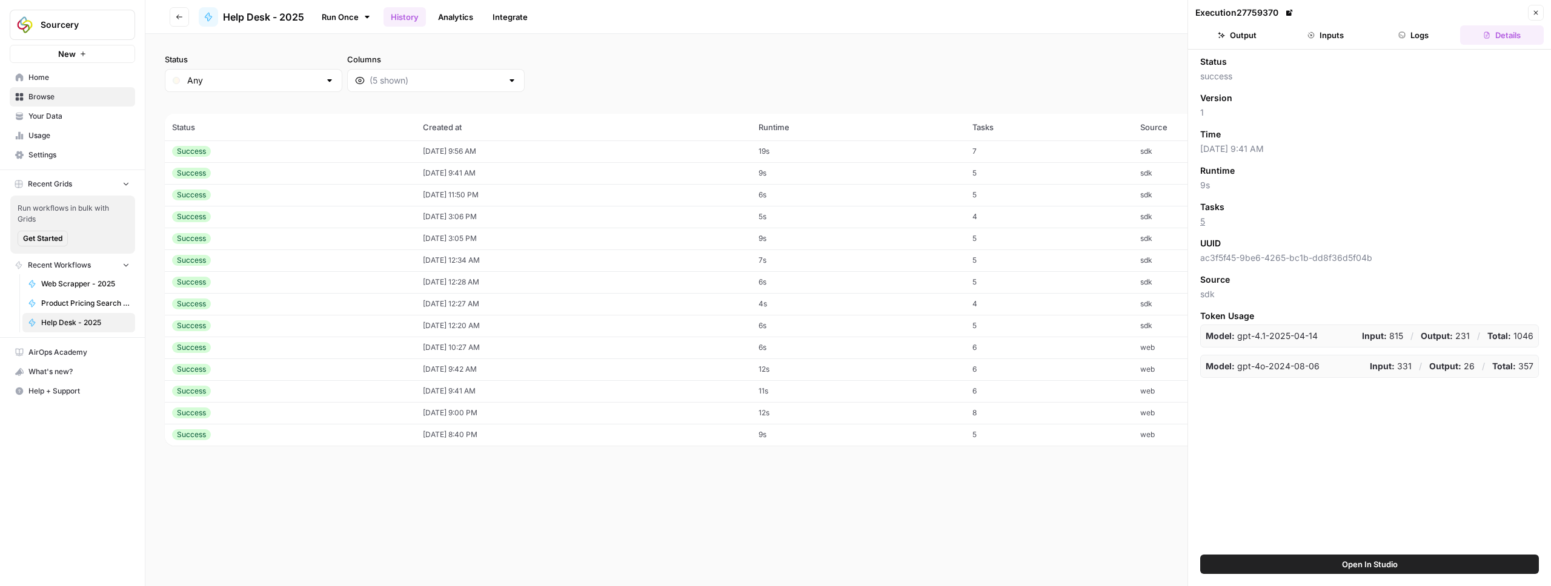
click at [643, 146] on td "08/19/25 at 9:56 AM" at bounding box center [584, 152] width 336 height 22
click at [683, 67] on div "Status Any Columns 2h 24h 7d 30d All Time Custom range" at bounding box center [848, 72] width 1367 height 39
